Goal: Navigation & Orientation: Find specific page/section

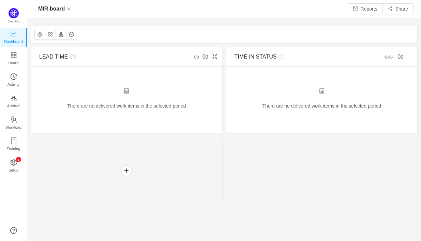
scroll to position [231, 379]
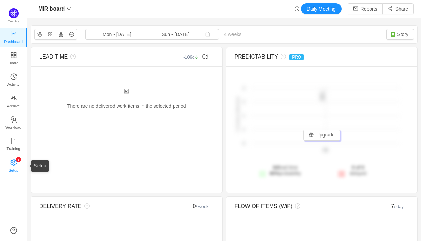
click at [10, 160] on link "0 1 2 3 4 5 6 7 8 9 0 1 2 3 4 5 6 7 8 9 0 1 2 3 4 5 6 7 8 9 Setup" at bounding box center [13, 167] width 7 height 14
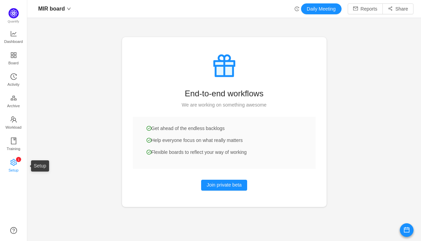
click at [10, 163] on link "0 1 2 3 4 5 6 7 8 9 0 1 2 3 4 5 6 7 8 9 0 1 2 3 4 5 6 7 8 9 Setup" at bounding box center [13, 167] width 7 height 14
